Goal: Task Accomplishment & Management: Use online tool/utility

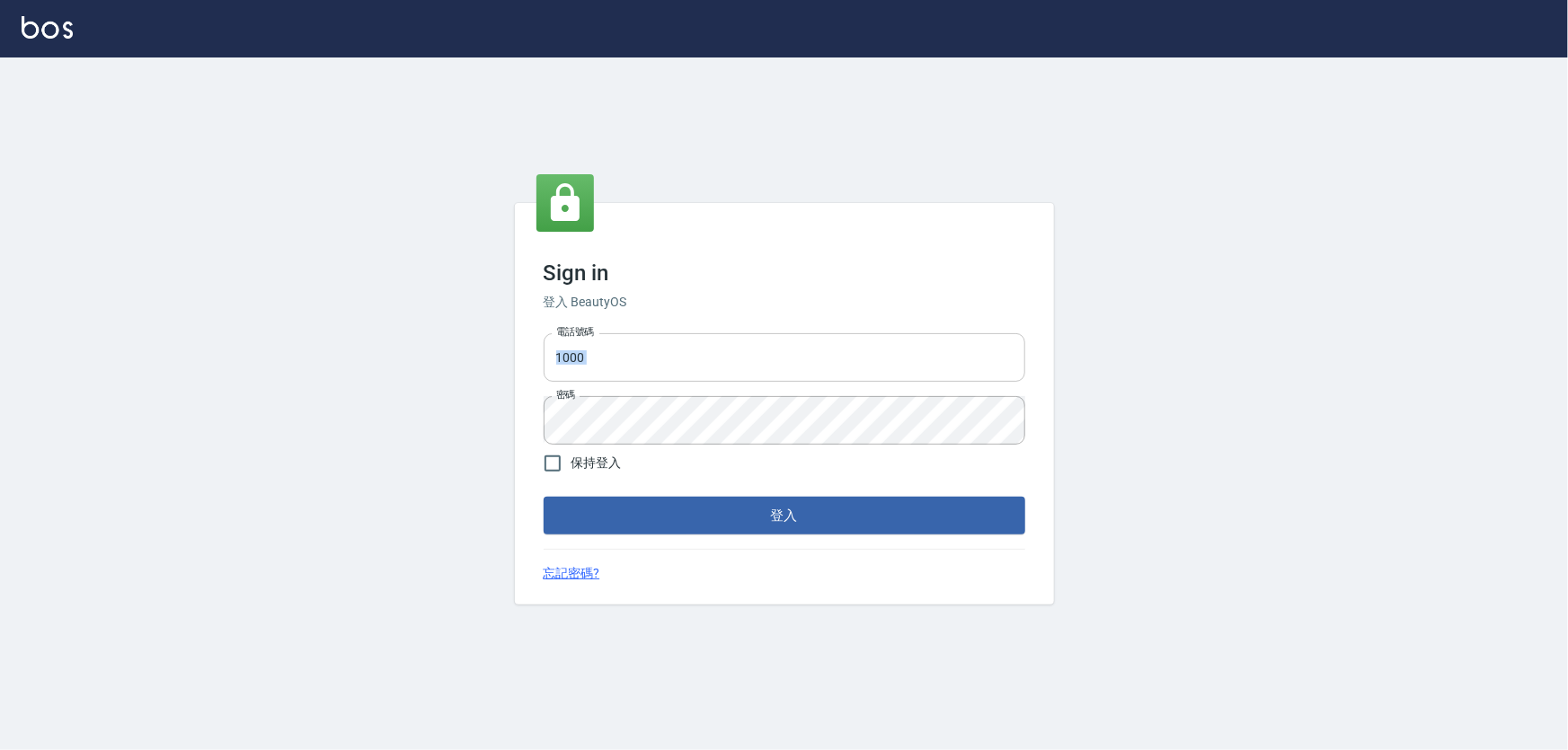
drag, startPoint x: 662, startPoint y: 492, endPoint x: 601, endPoint y: 358, distance: 147.2
click at [608, 383] on form "電話號碼 1000 電話號碼 密碼 密碼 保持登入 登入" at bounding box center [784, 430] width 481 height 208
click at [601, 345] on input "1000" at bounding box center [784, 357] width 481 height 49
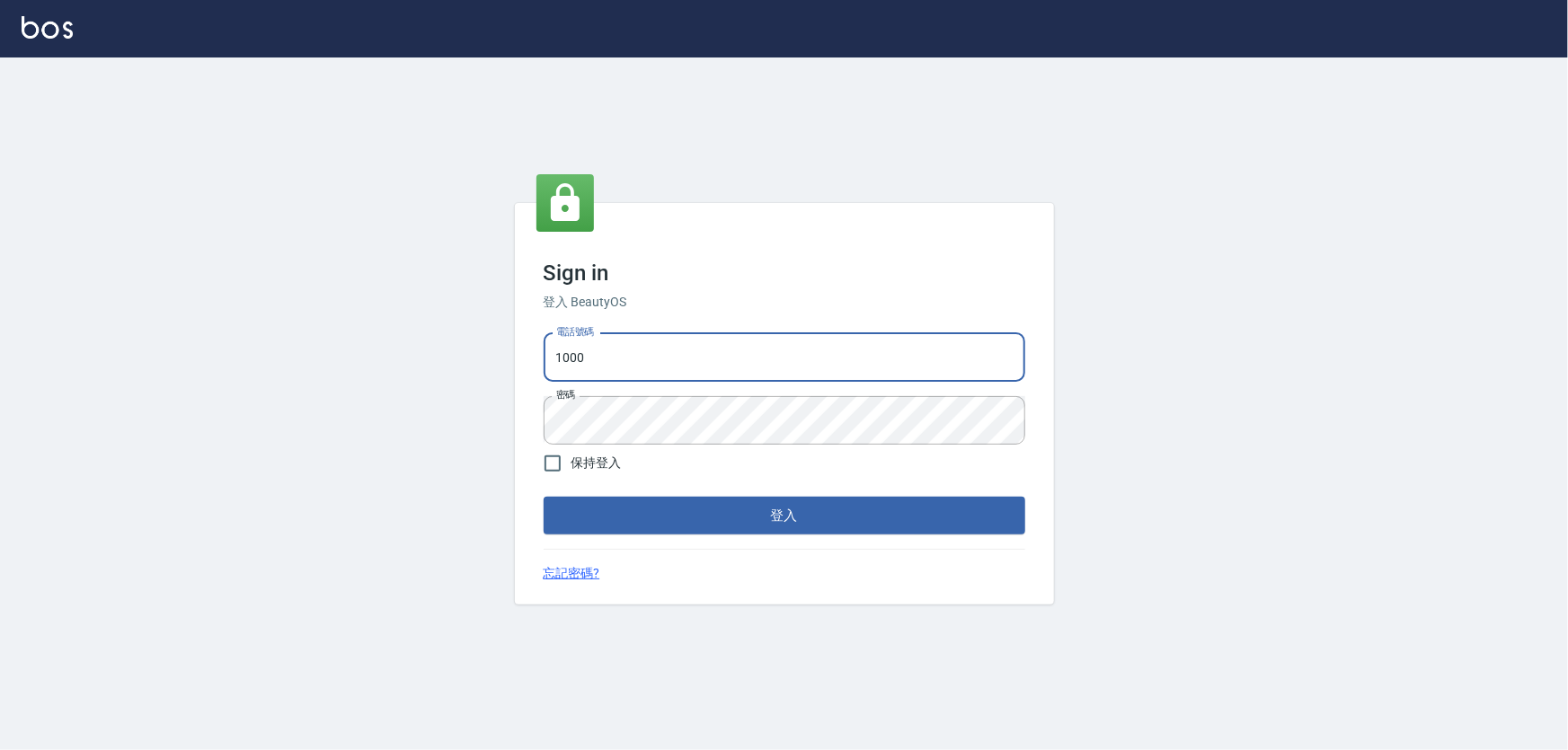
click at [601, 345] on input "1000" at bounding box center [784, 357] width 481 height 49
type input "0966106859"
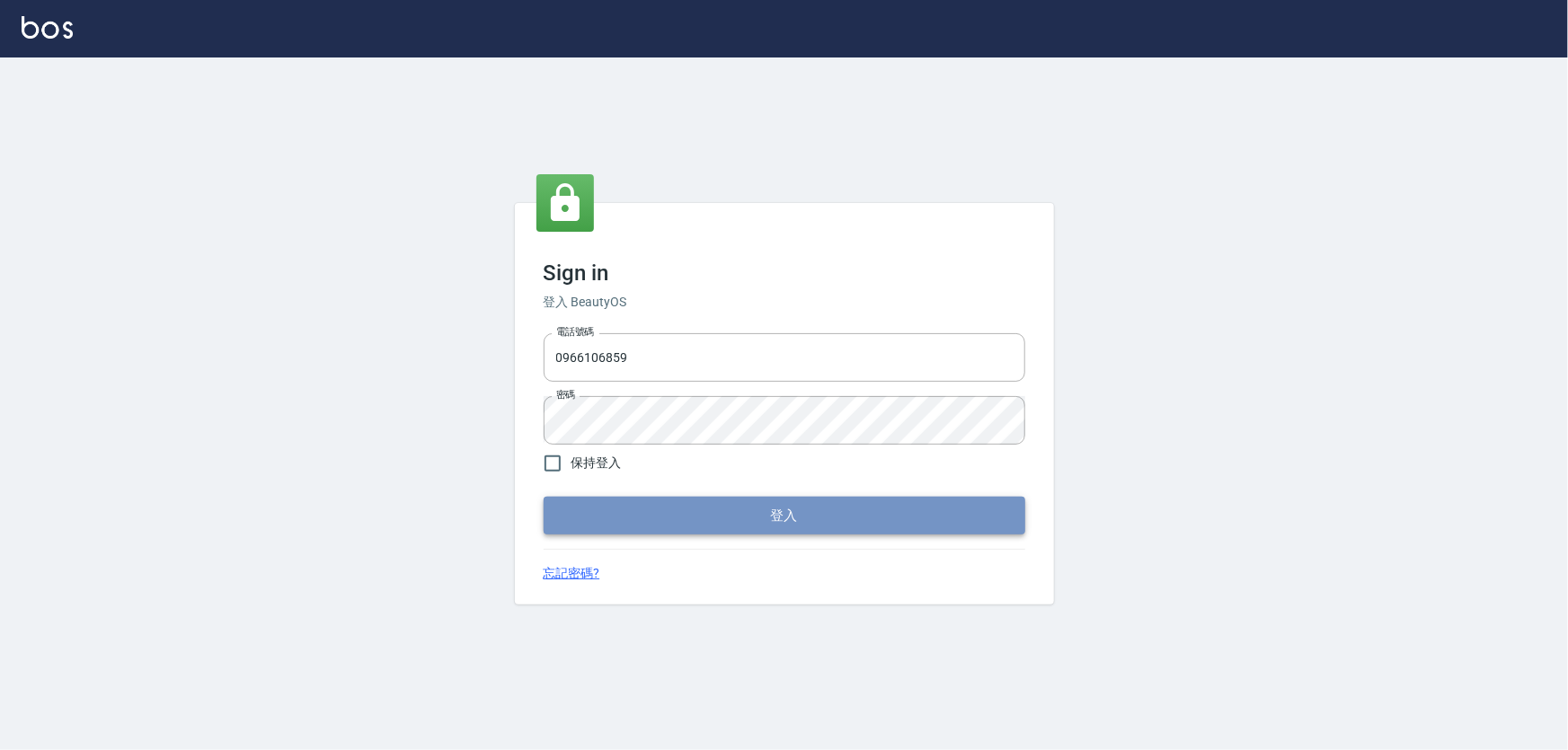
click at [676, 516] on button "登入" at bounding box center [784, 516] width 481 height 38
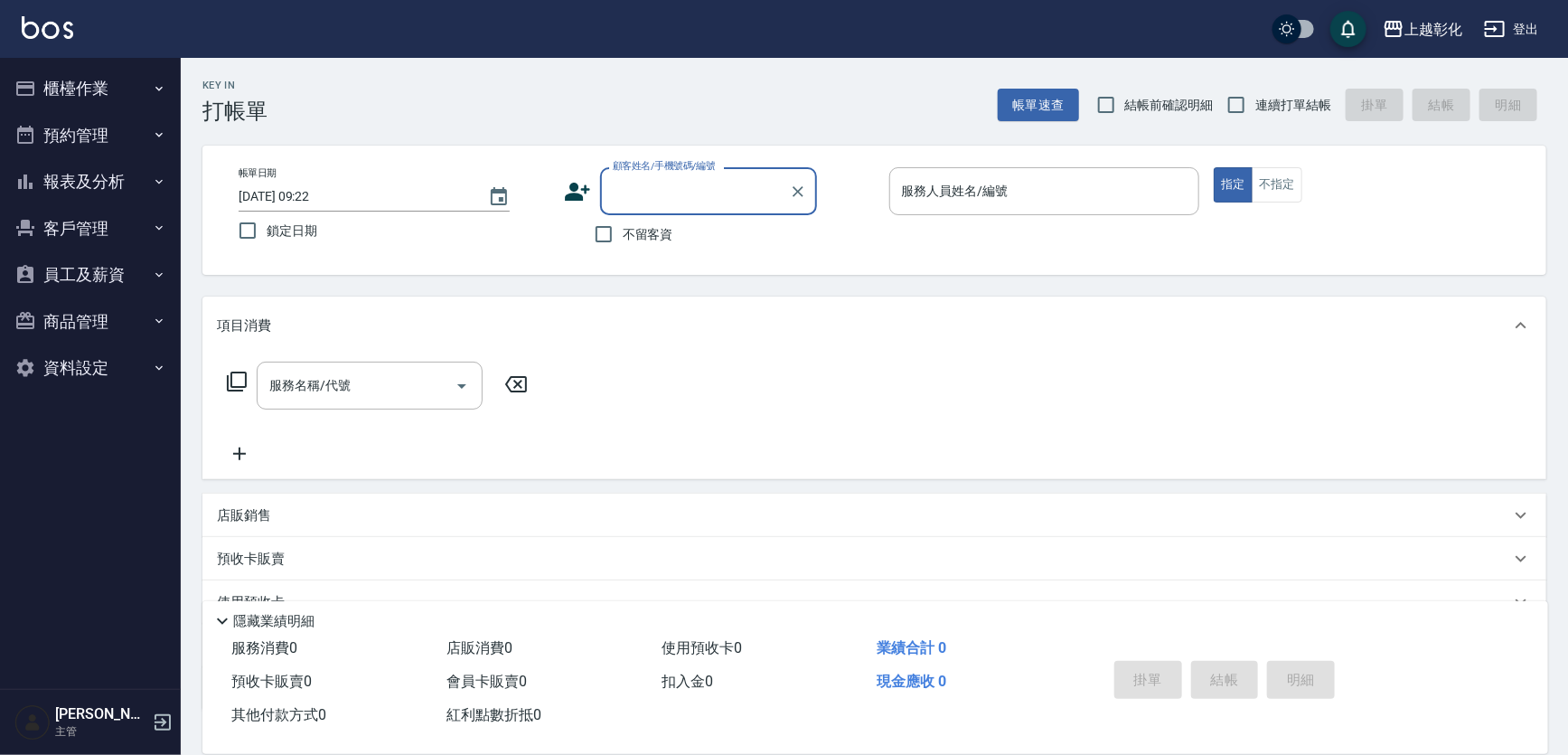
click at [138, 95] on button "櫃檯作業" at bounding box center [89, 88] width 166 height 47
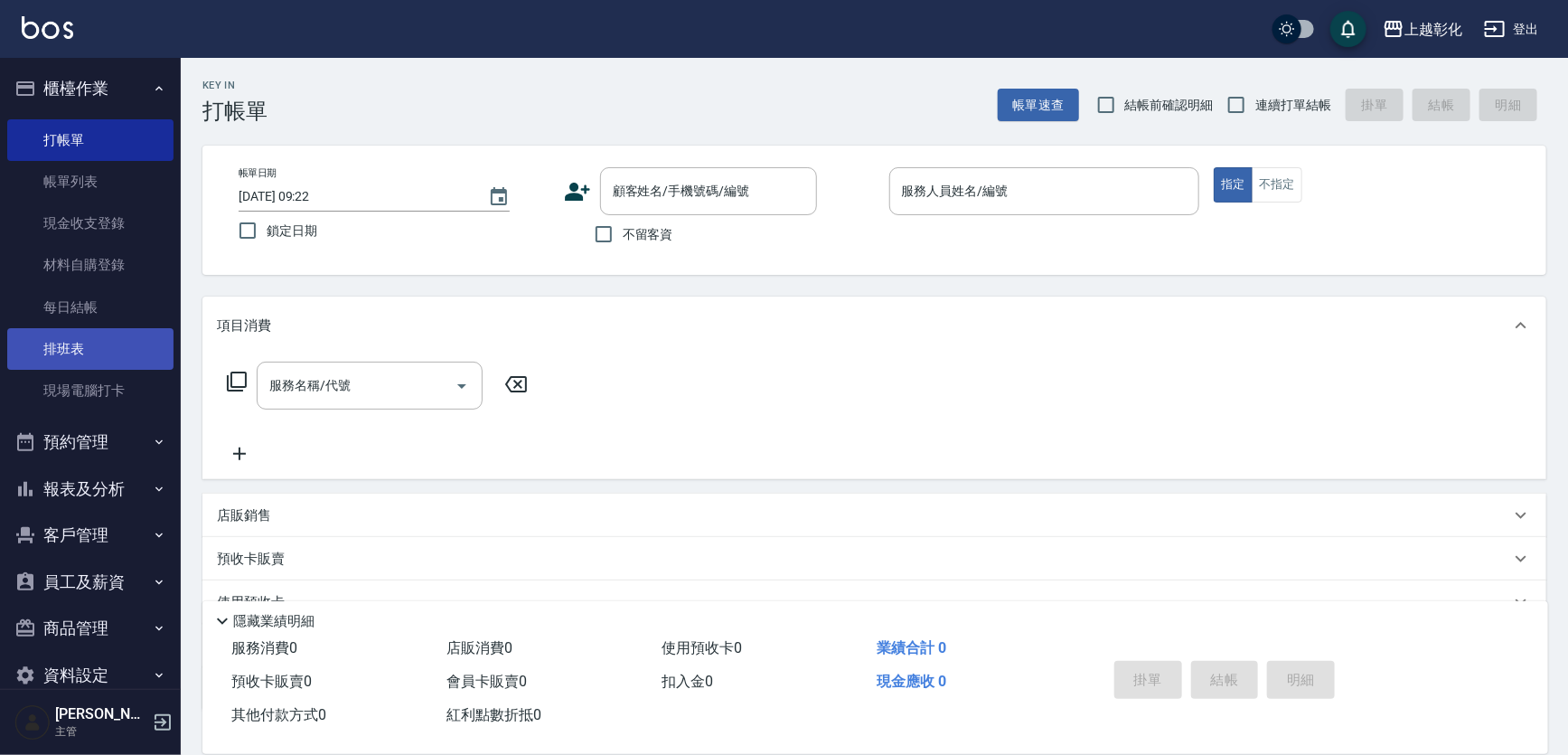
click at [88, 329] on link "排班表" at bounding box center [89, 349] width 166 height 41
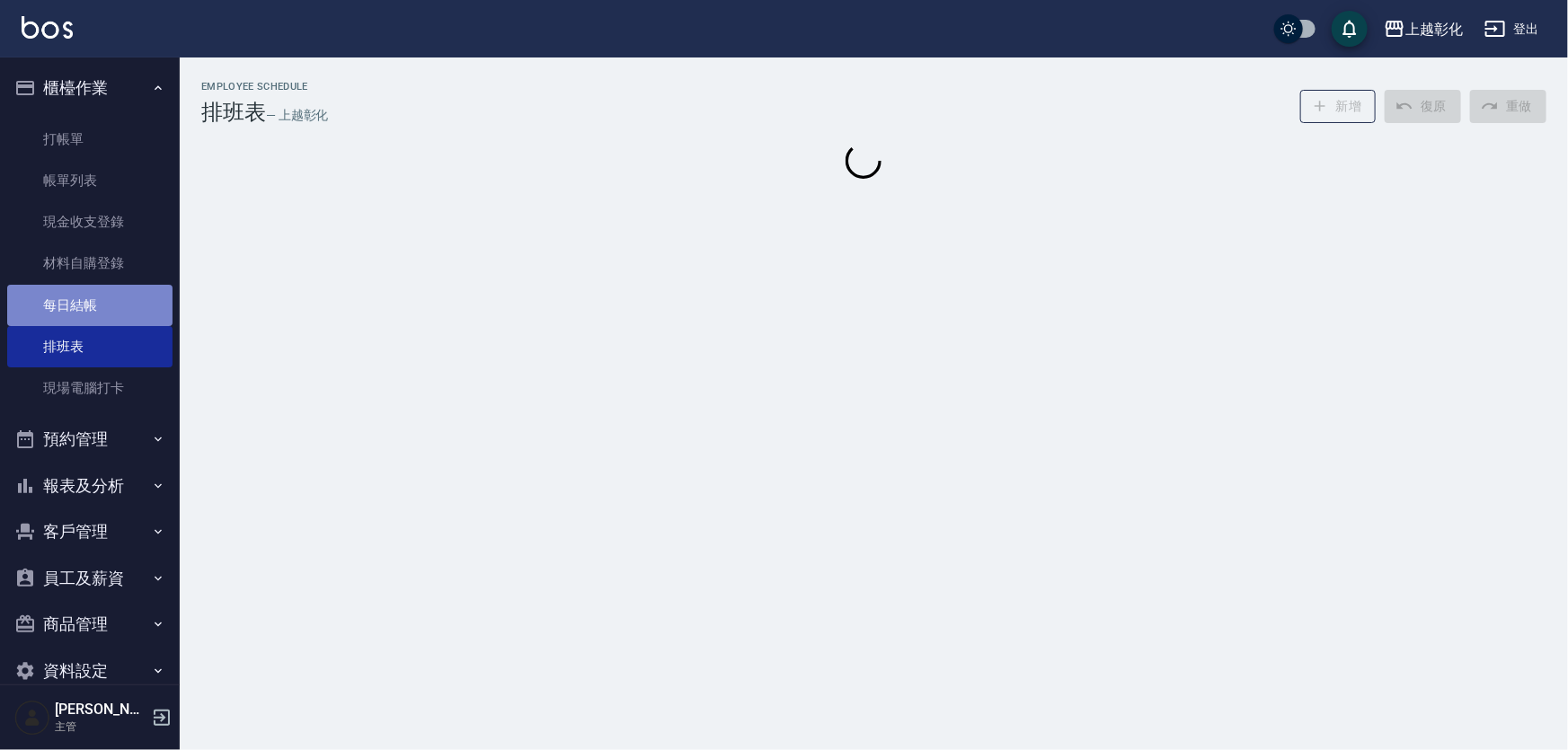
click at [93, 314] on link "每日結帳" at bounding box center [89, 306] width 165 height 41
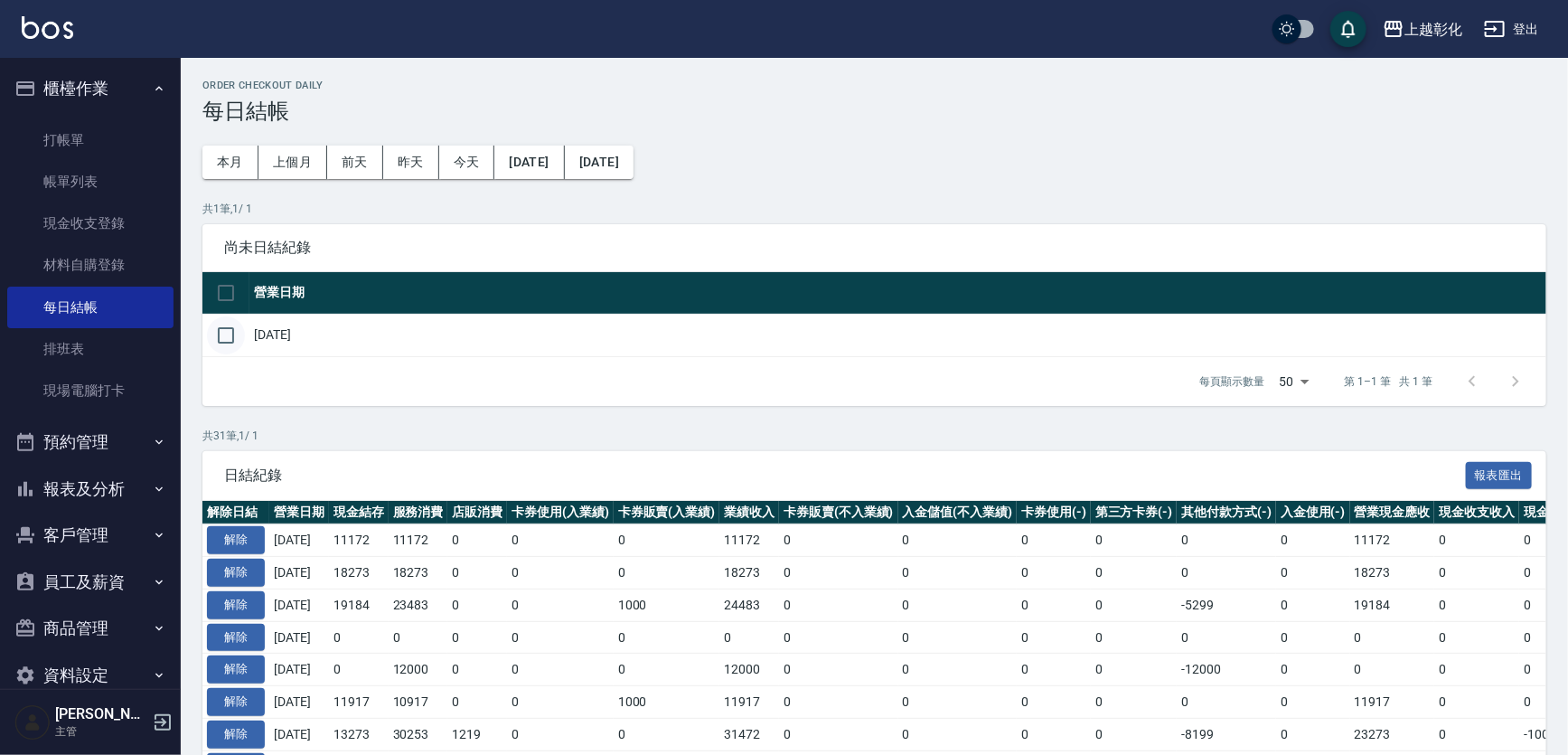
drag, startPoint x: 228, startPoint y: 312, endPoint x: 231, endPoint y: 331, distance: 19.2
click at [228, 312] on th at bounding box center [226, 293] width 47 height 42
click at [232, 337] on input "checkbox" at bounding box center [226, 335] width 38 height 38
checkbox input "true"
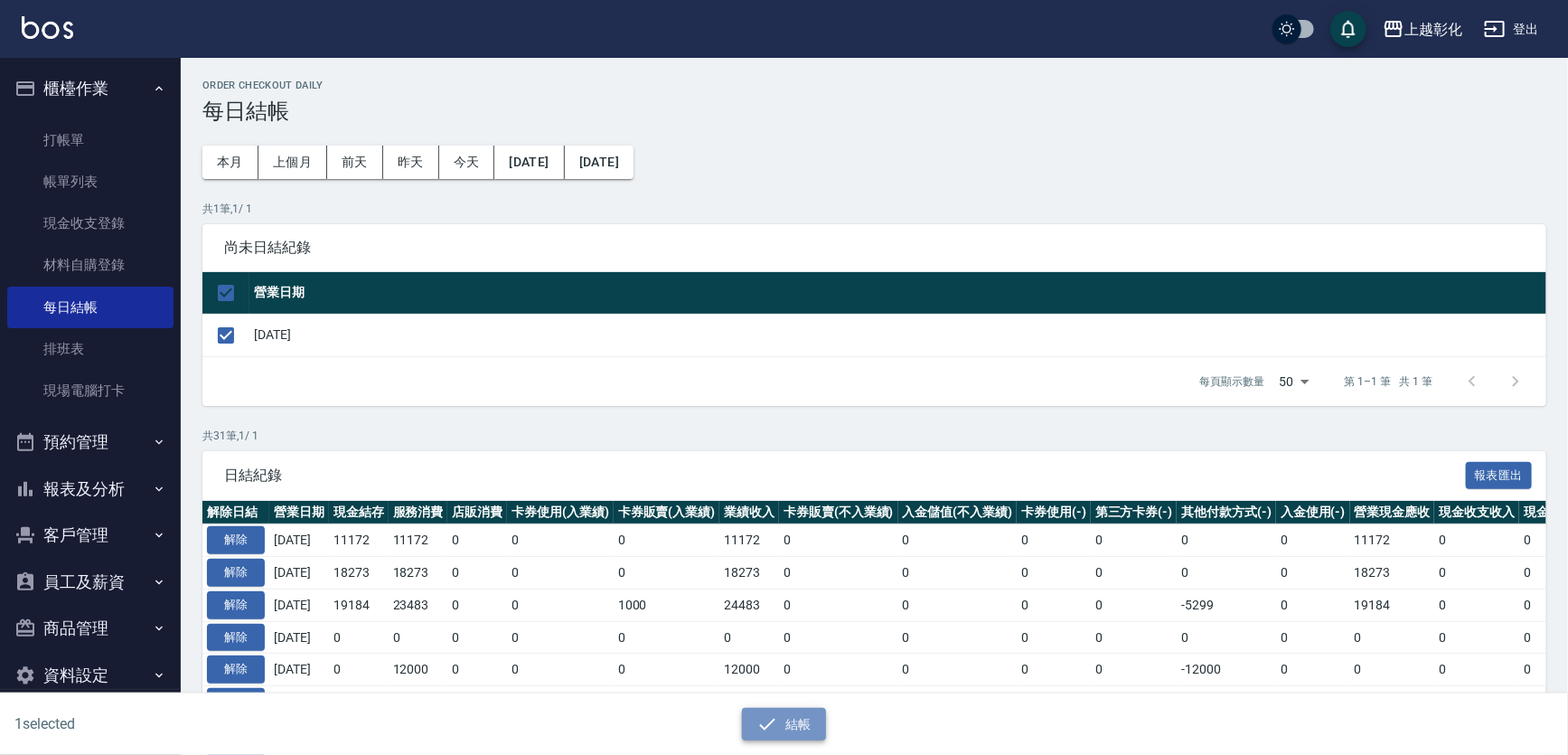
click at [795, 737] on button "結帳" at bounding box center [784, 725] width 84 height 33
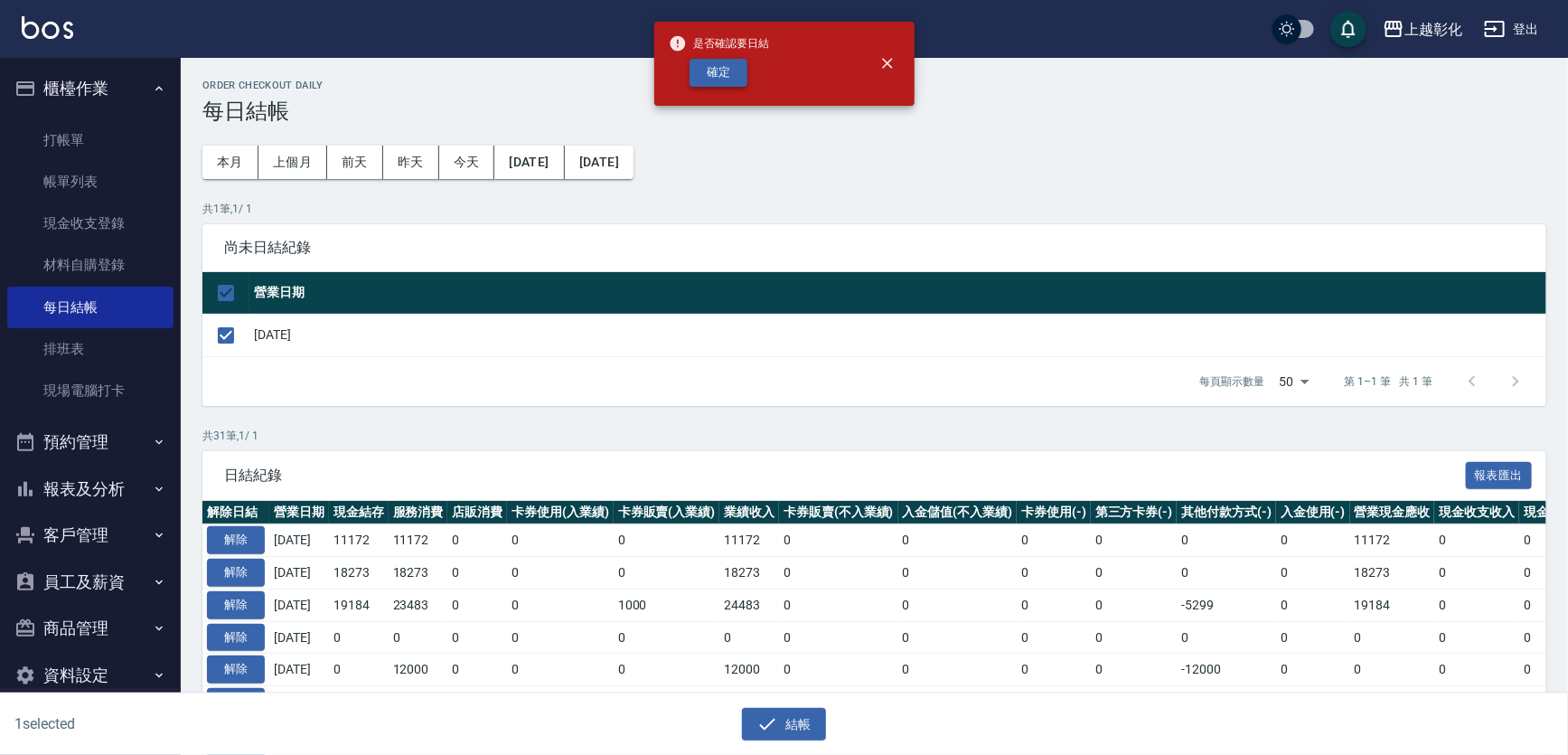
click at [693, 59] on div "是否確認要日結 確定" at bounding box center [719, 64] width 101 height 74
click at [878, 61] on icon "close" at bounding box center [887, 63] width 18 height 18
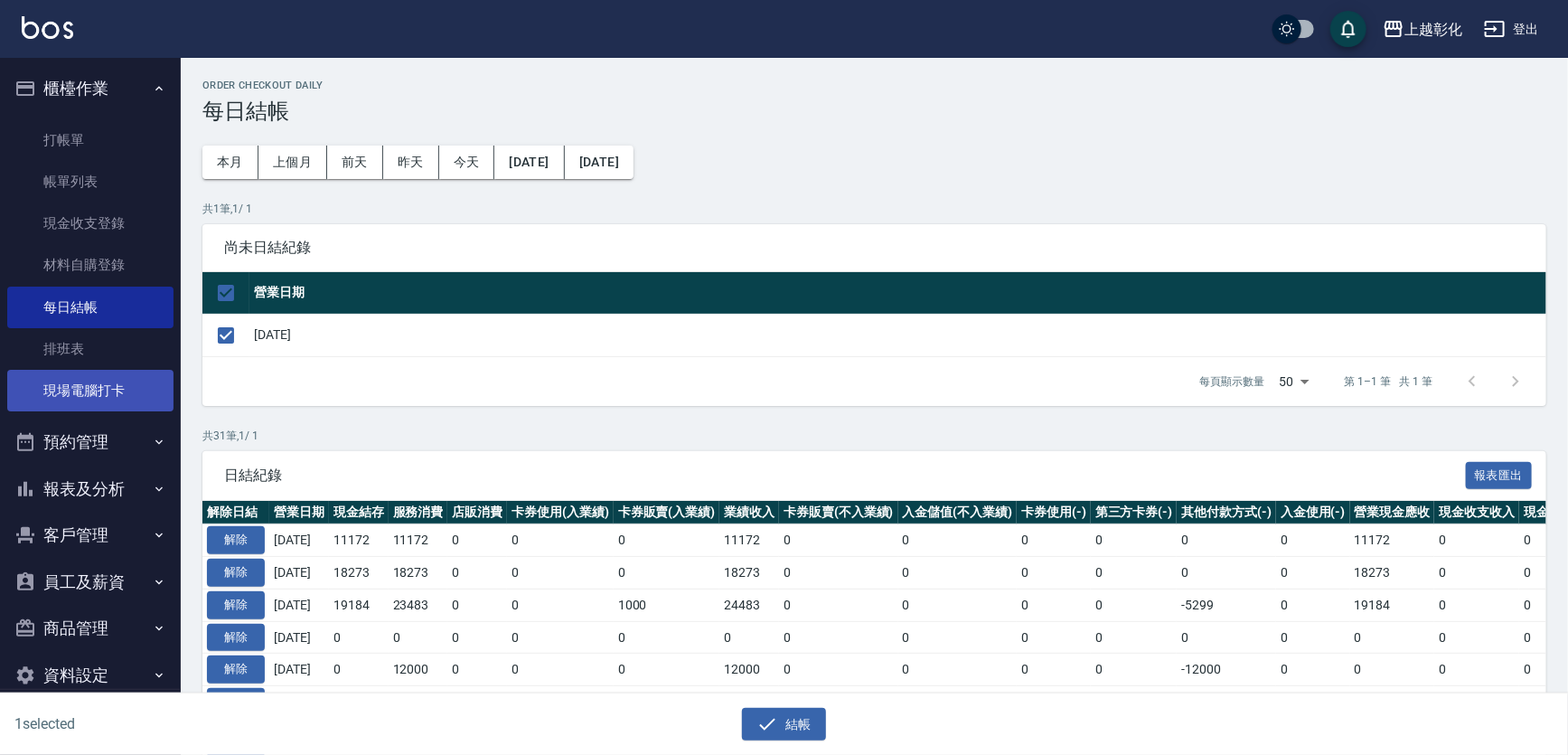
click at [106, 391] on link "現場電腦打卡" at bounding box center [89, 390] width 166 height 41
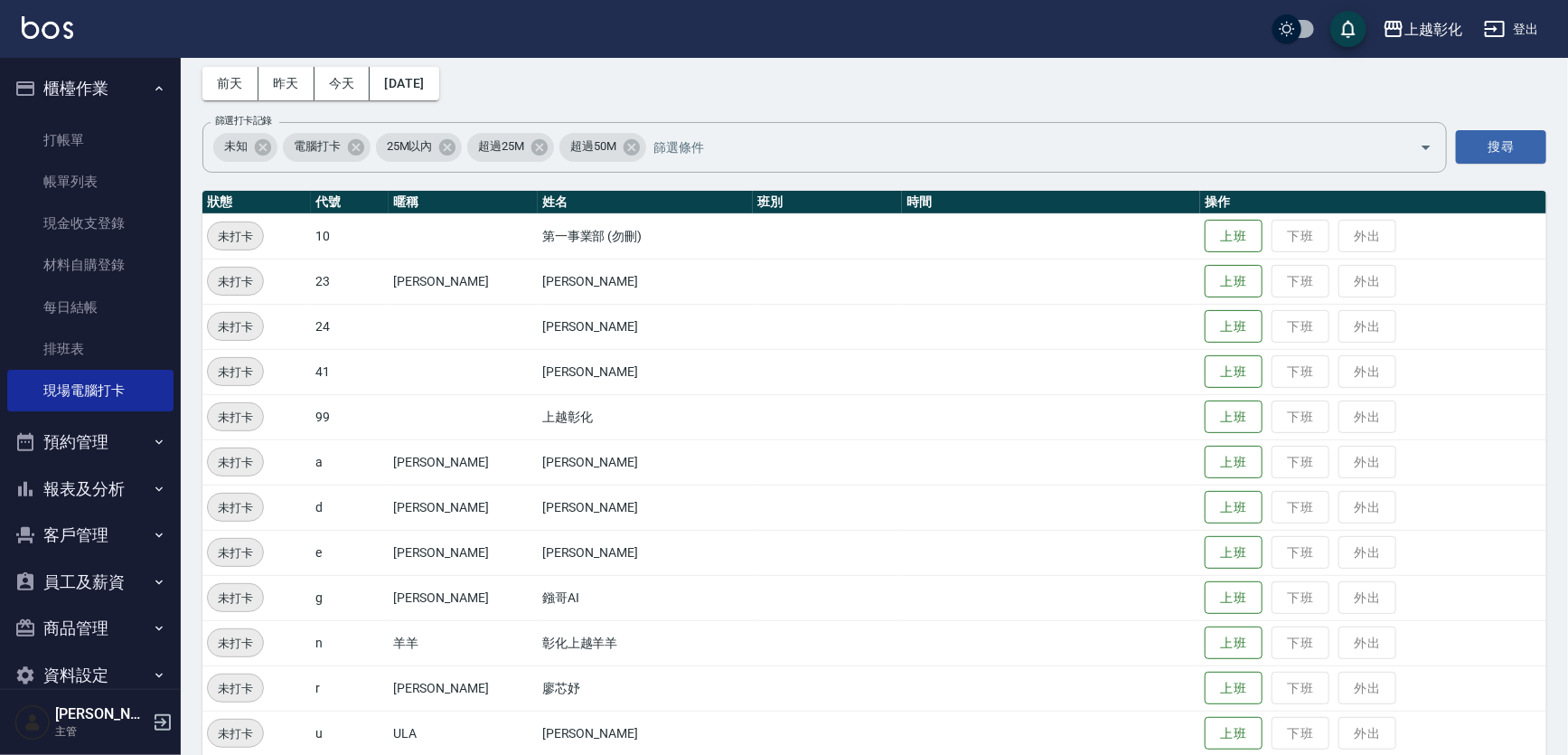
scroll to position [191, 0]
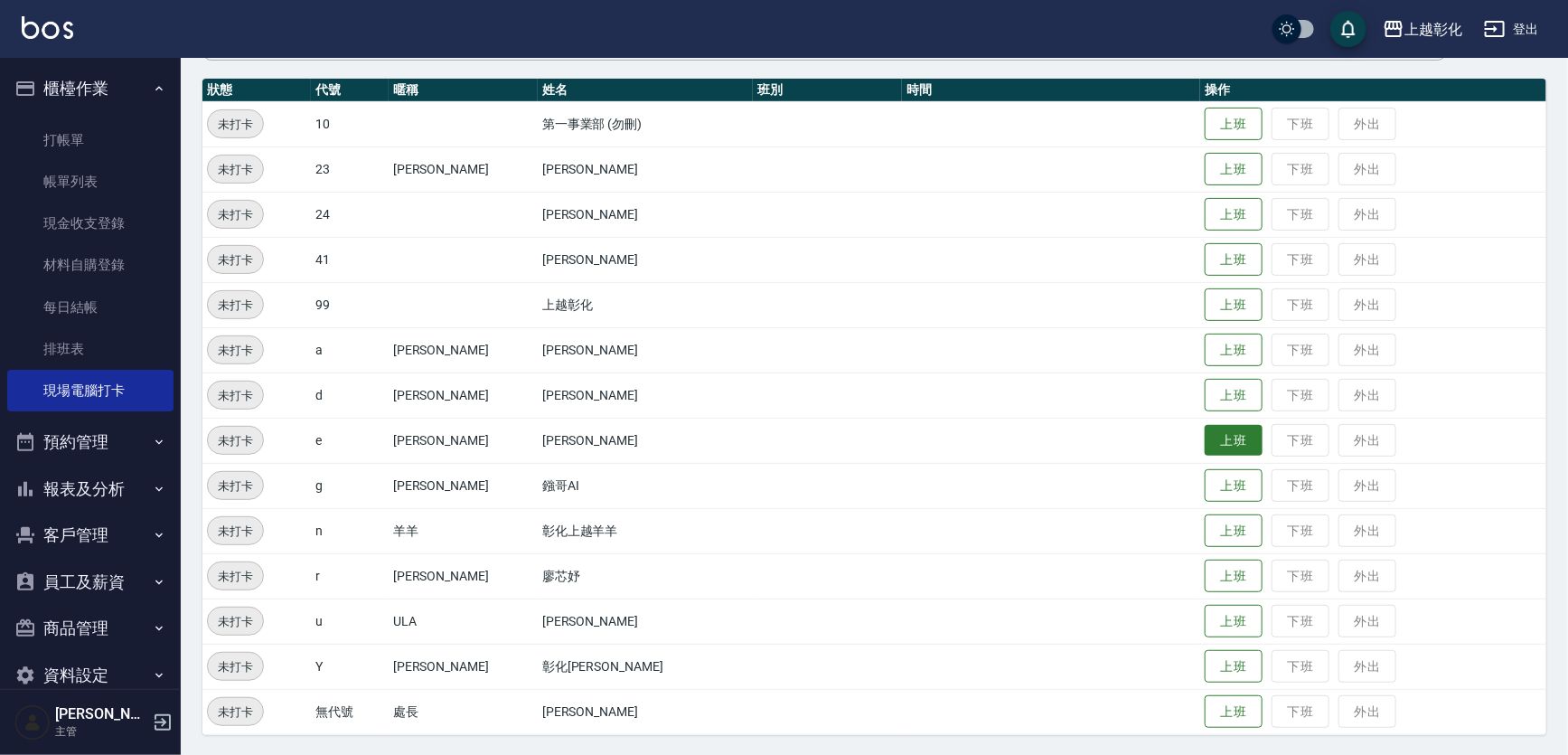
drag, startPoint x: 1033, startPoint y: 440, endPoint x: 1175, endPoint y: 429, distance: 142.4
click at [1175, 429] on tr "未打卡 e [PERSON_NAME] [PERSON_NAME]徨 上班 下班 外出" at bounding box center [874, 440] width 1344 height 45
click at [1204, 429] on button "上班" at bounding box center [1233, 440] width 58 height 31
click at [1220, 527] on button "上班" at bounding box center [1233, 531] width 58 height 31
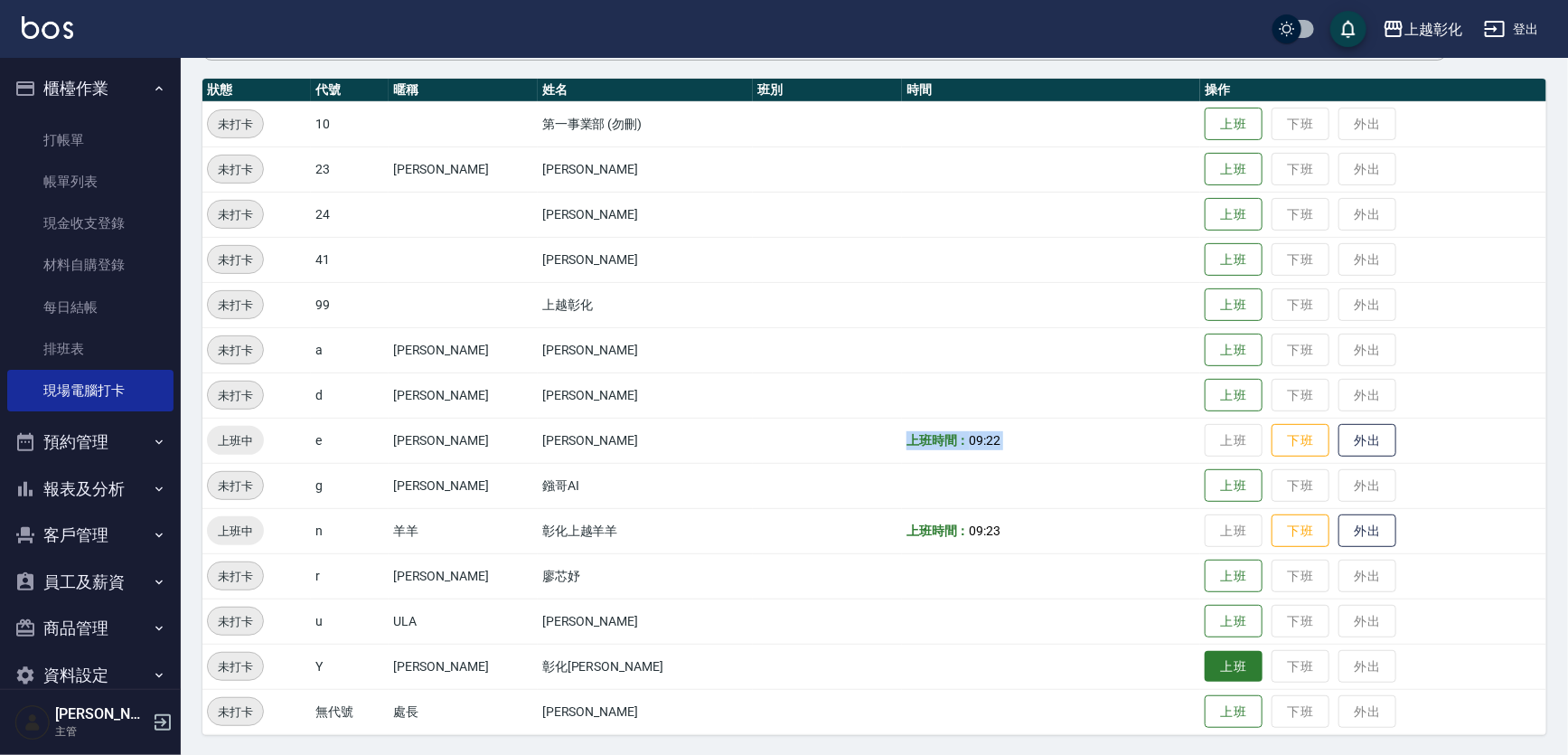
click at [1250, 744] on div "Employee Daily Clock In 現場電腦打卡 [DATE] [DATE] [DATE] [DATE] 篩選打卡記錄 未知 電腦打卡 25M以內…" at bounding box center [874, 312] width 1387 height 890
click at [1204, 662] on button "上班" at bounding box center [1233, 667] width 58 height 31
click at [1204, 669] on button "上班" at bounding box center [1233, 667] width 58 height 31
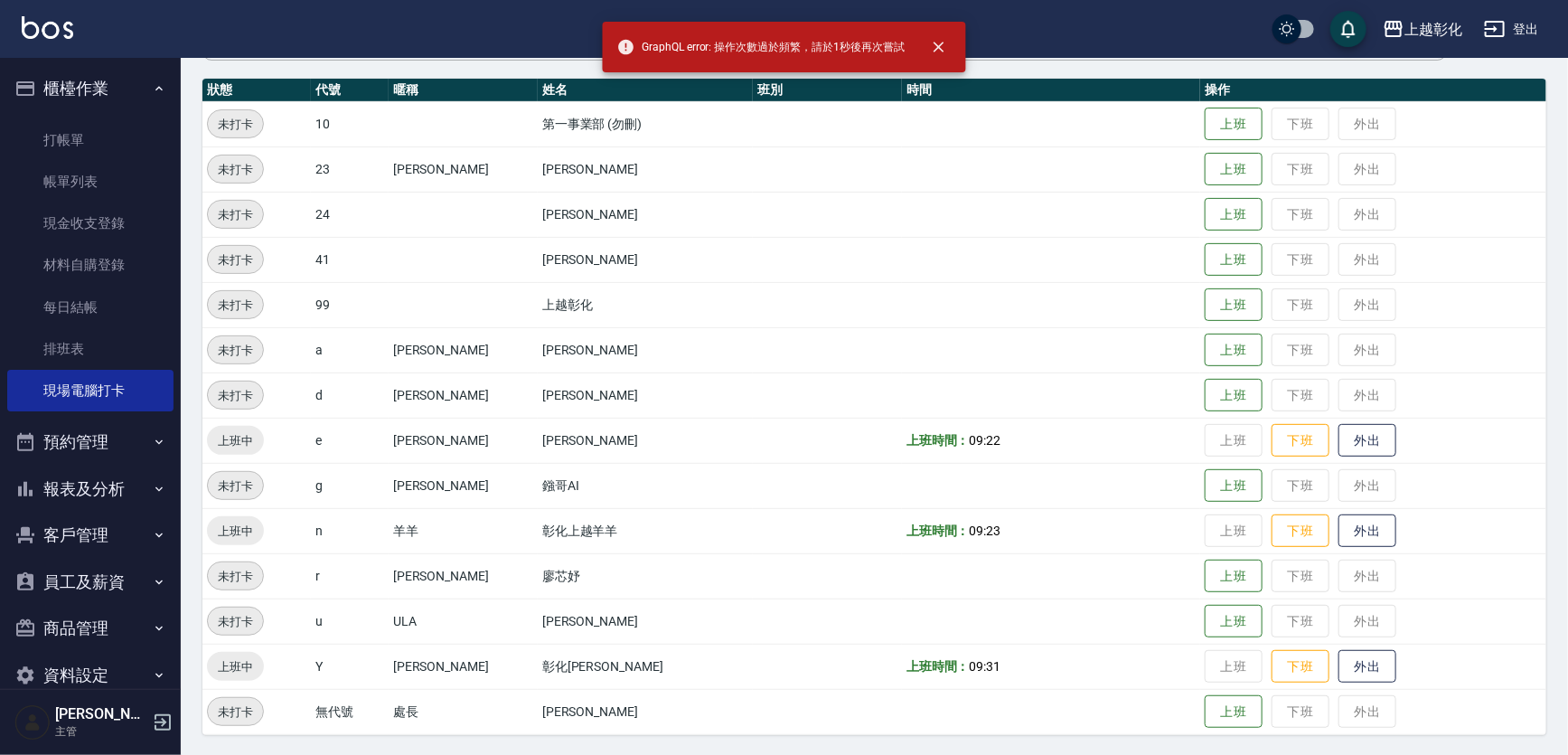
click at [1076, 675] on td "上班時間： 09:31" at bounding box center [1051, 667] width 299 height 45
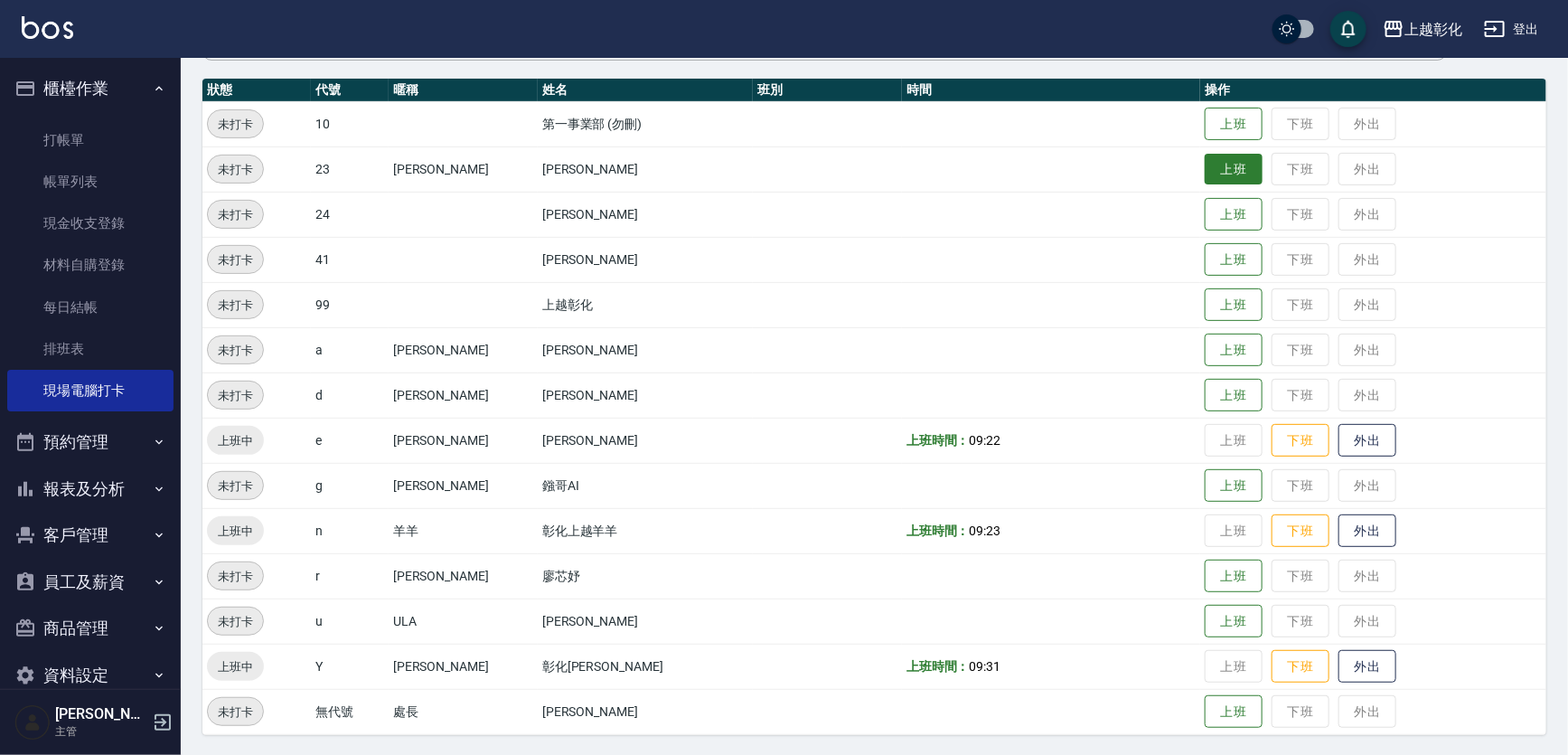
click at [1204, 174] on button "上班" at bounding box center [1233, 169] width 58 height 31
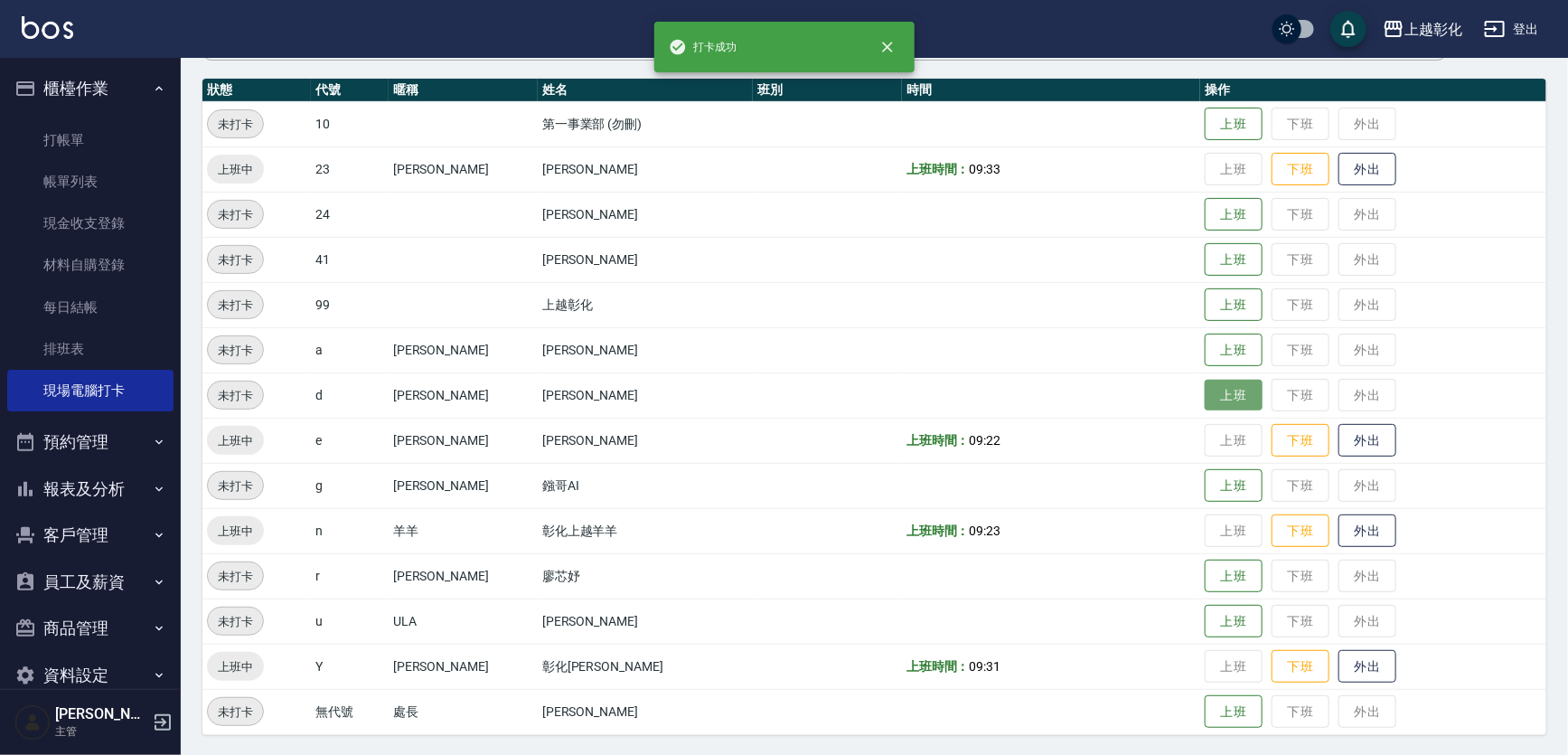
click at [1218, 394] on button "上班" at bounding box center [1233, 395] width 58 height 31
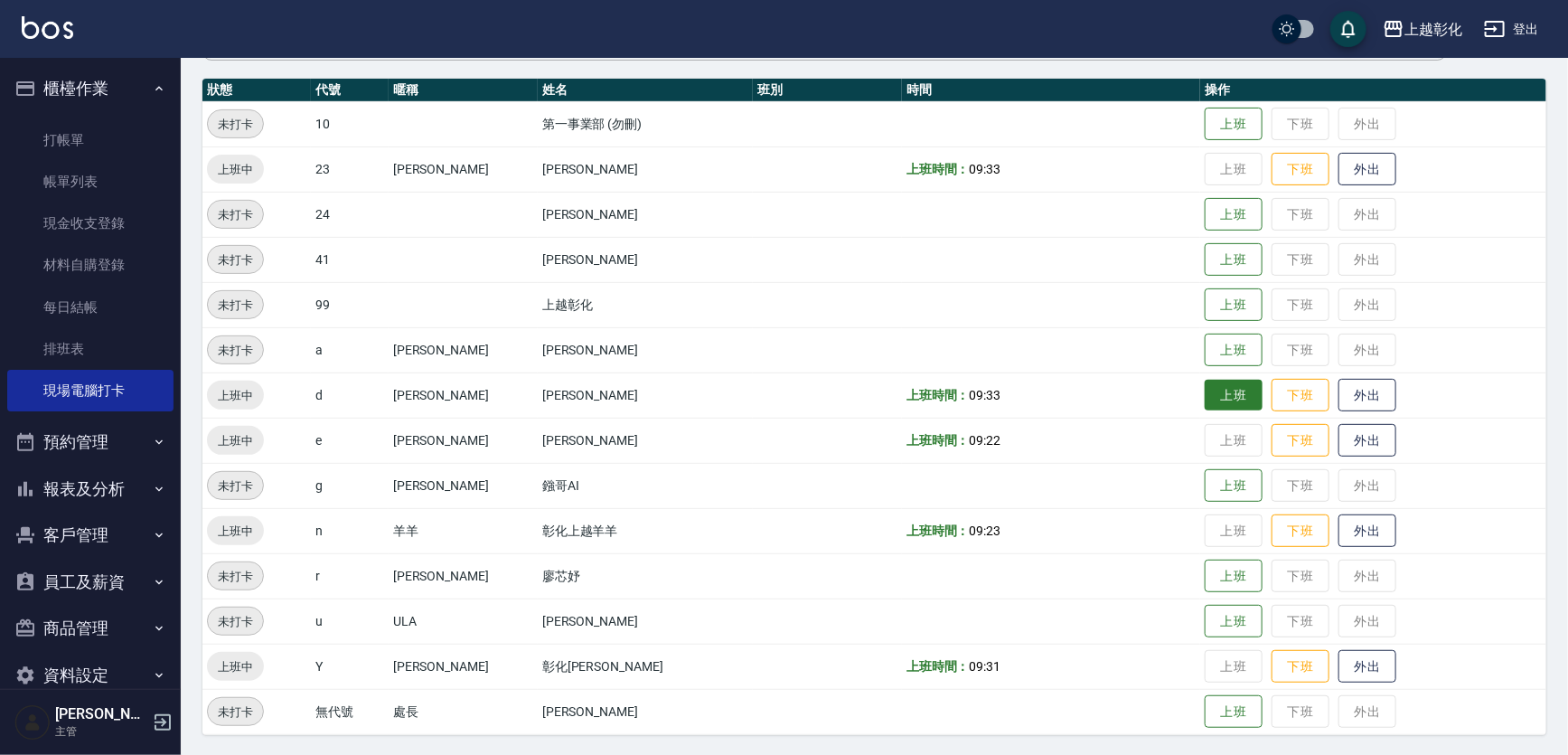
click at [1216, 398] on td "上班 下班 外出" at bounding box center [1373, 395] width 346 height 45
click at [1204, 259] on button "上班" at bounding box center [1233, 260] width 58 height 31
